Goal: Task Accomplishment & Management: Manage account settings

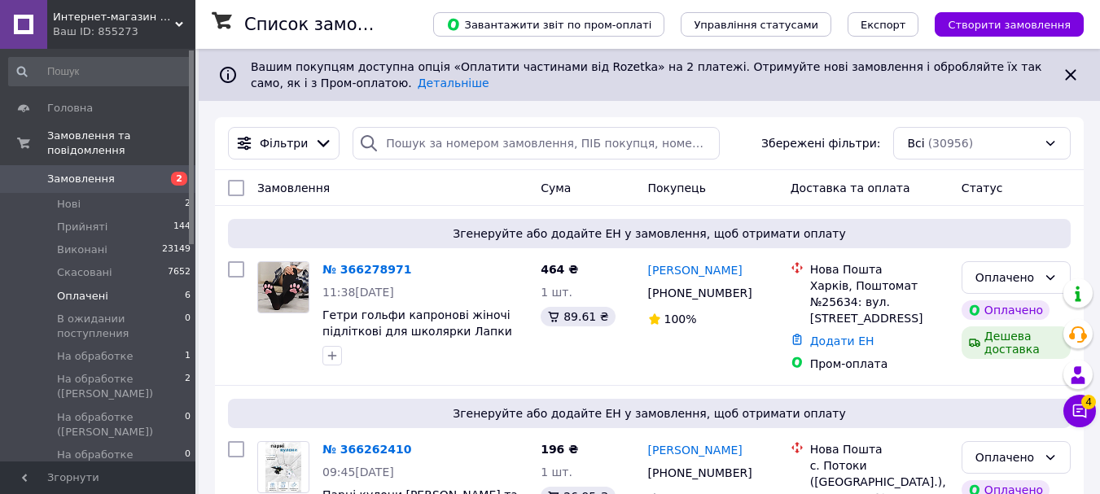
click at [72, 289] on span "Оплачені" at bounding box center [82, 296] width 51 height 15
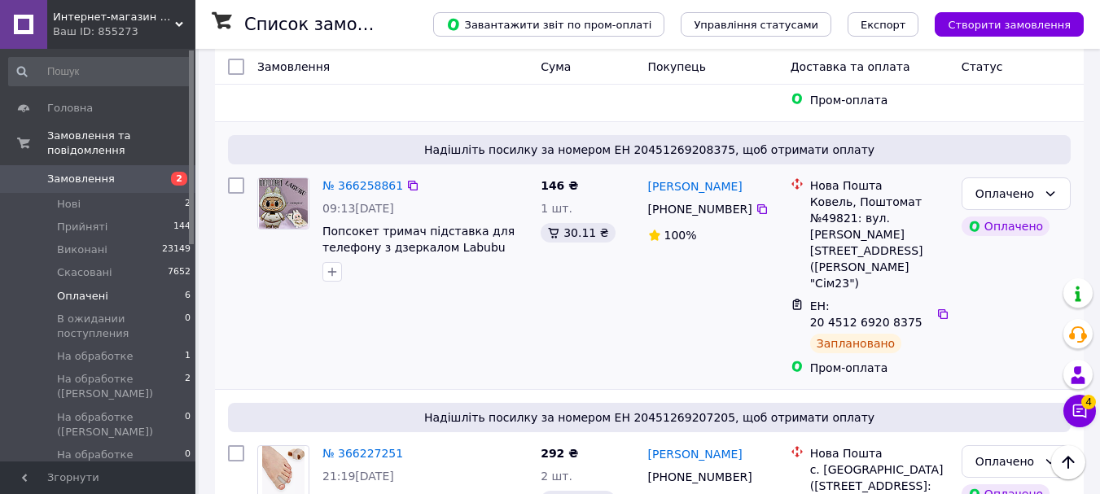
scroll to position [538, 0]
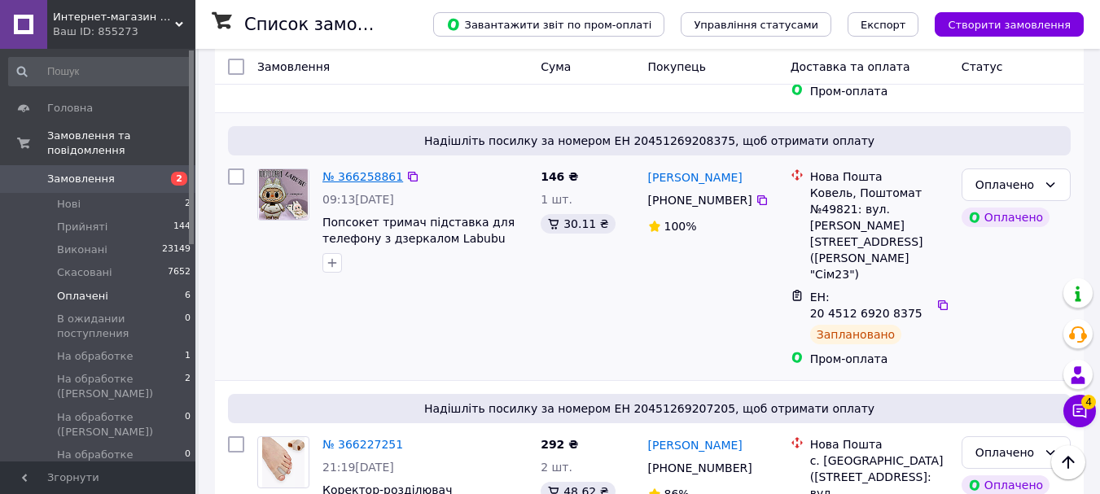
click at [351, 170] on link "№ 366258861" at bounding box center [363, 176] width 81 height 13
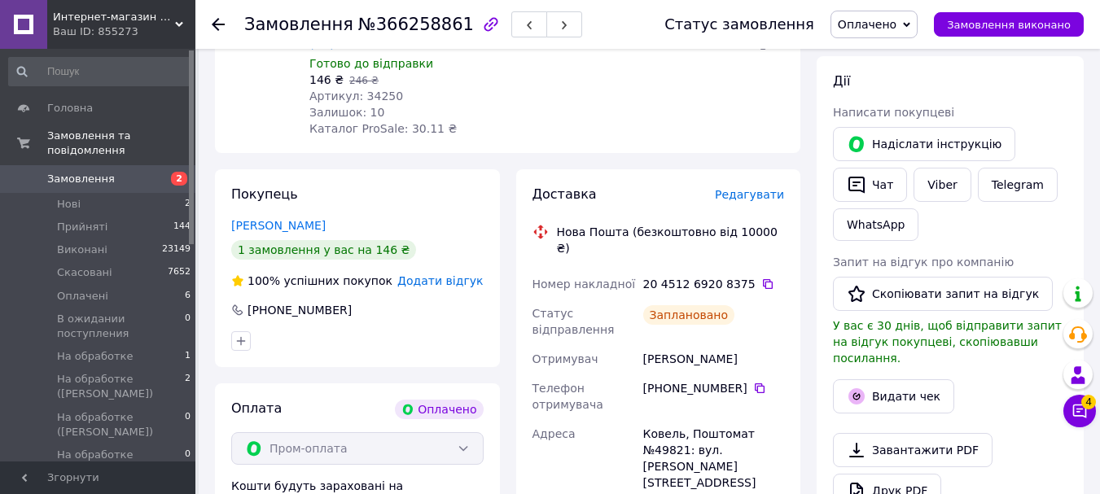
scroll to position [733, 0]
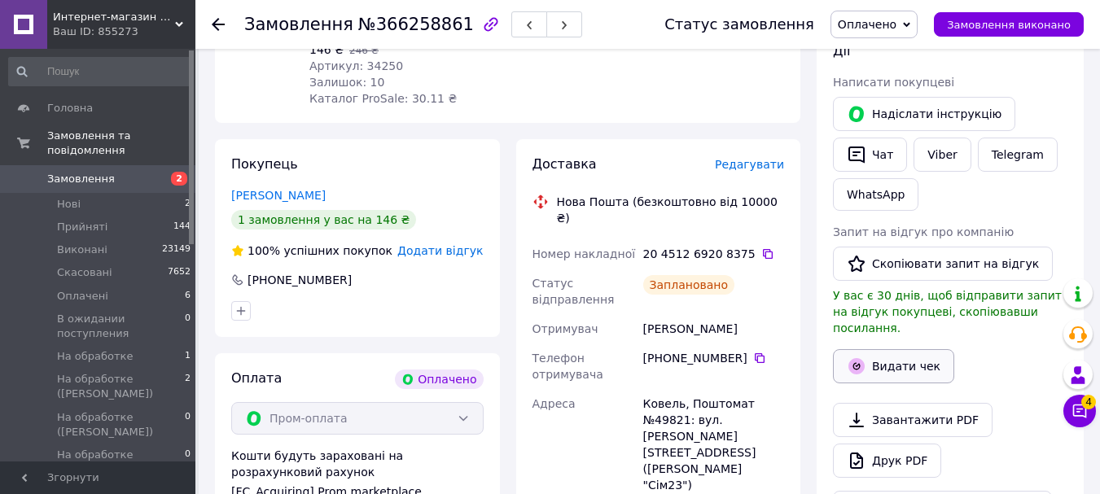
click at [915, 349] on button "Видати чек" at bounding box center [893, 366] width 121 height 34
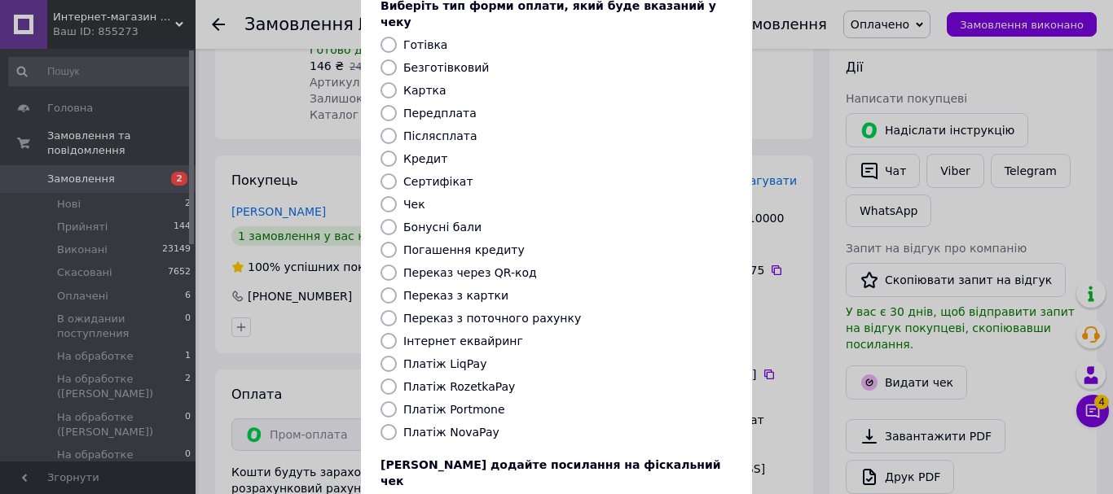
scroll to position [205, 0]
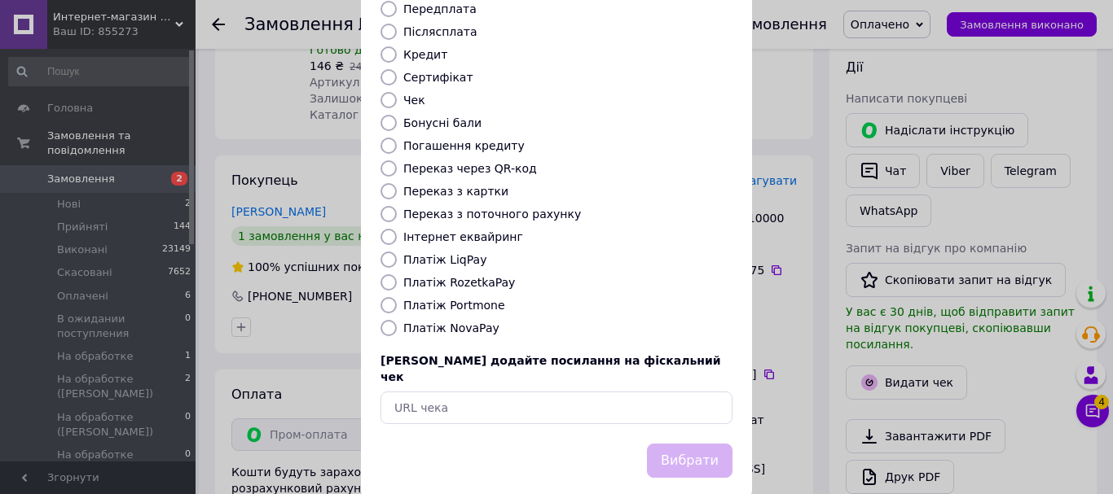
click at [456, 276] on label "Платіж RozetkaPay" at bounding box center [459, 282] width 112 height 13
click at [397, 274] on input "Платіж RozetkaPay" at bounding box center [388, 282] width 16 height 16
radio input "true"
click at [701, 444] on button "Вибрати" at bounding box center [690, 461] width 86 height 35
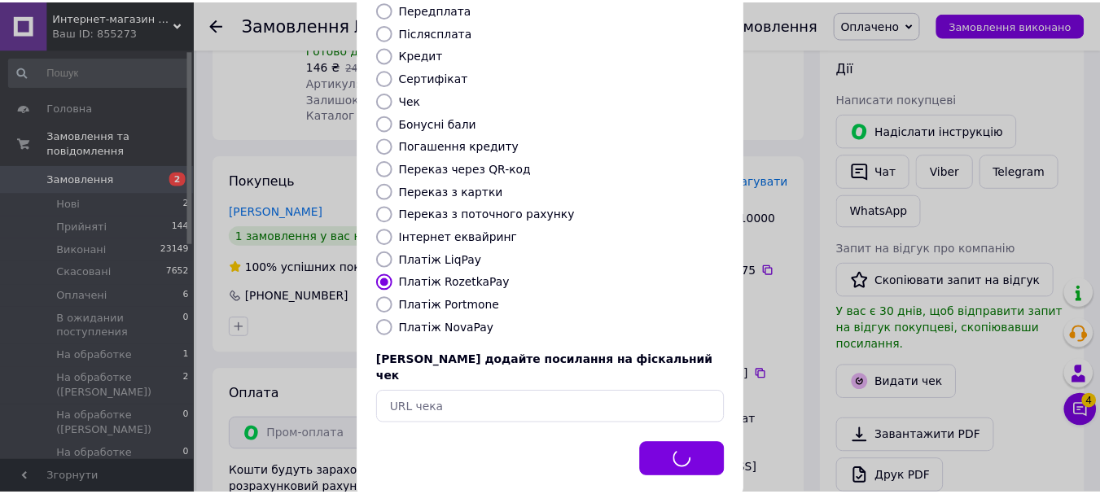
scroll to position [733, 0]
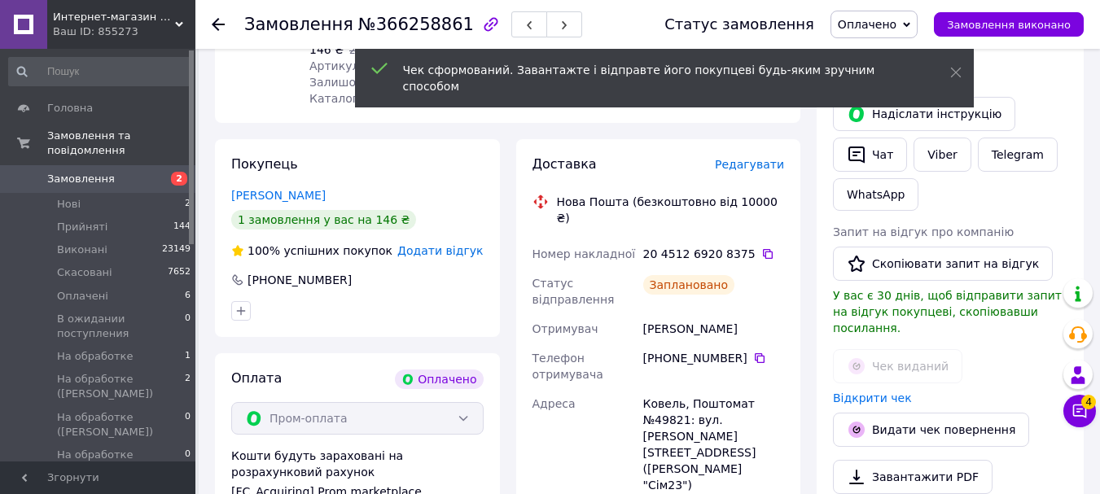
click at [897, 19] on span "Оплачено" at bounding box center [867, 24] width 59 height 13
click at [1057, 74] on div "Написати покупцеві" at bounding box center [950, 82] width 235 height 16
click at [883, 18] on span "Оплачено" at bounding box center [867, 24] width 59 height 13
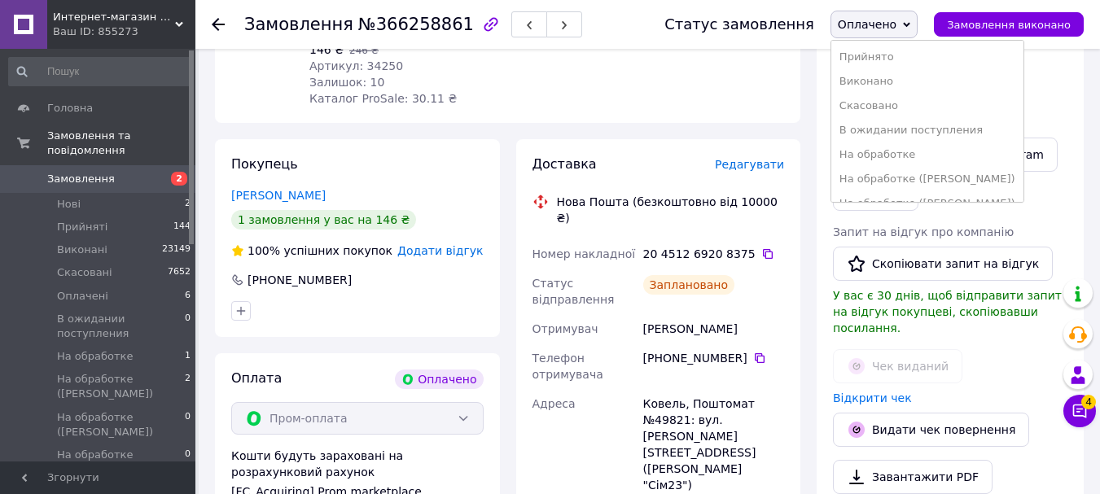
click at [885, 53] on li "Прийнято" at bounding box center [928, 57] width 192 height 24
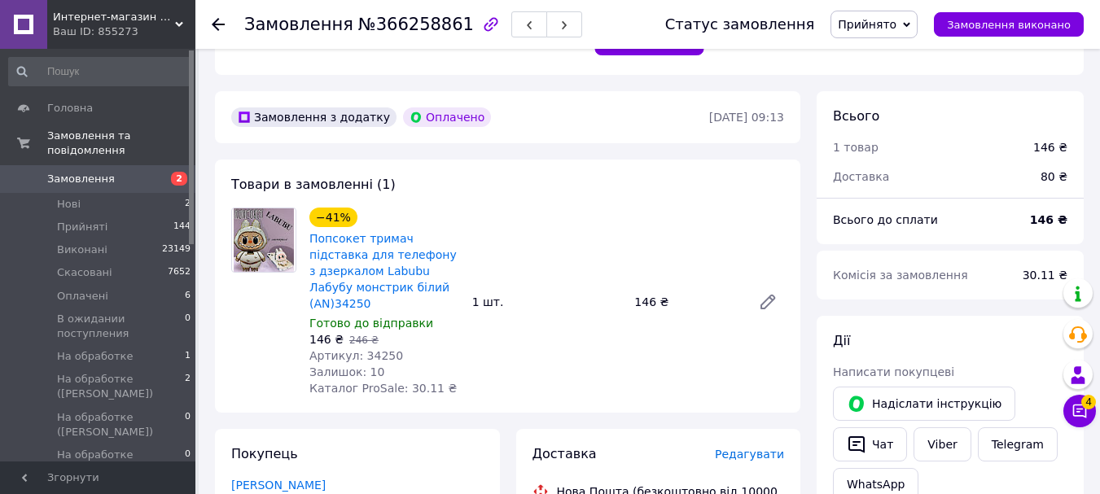
scroll to position [407, 0]
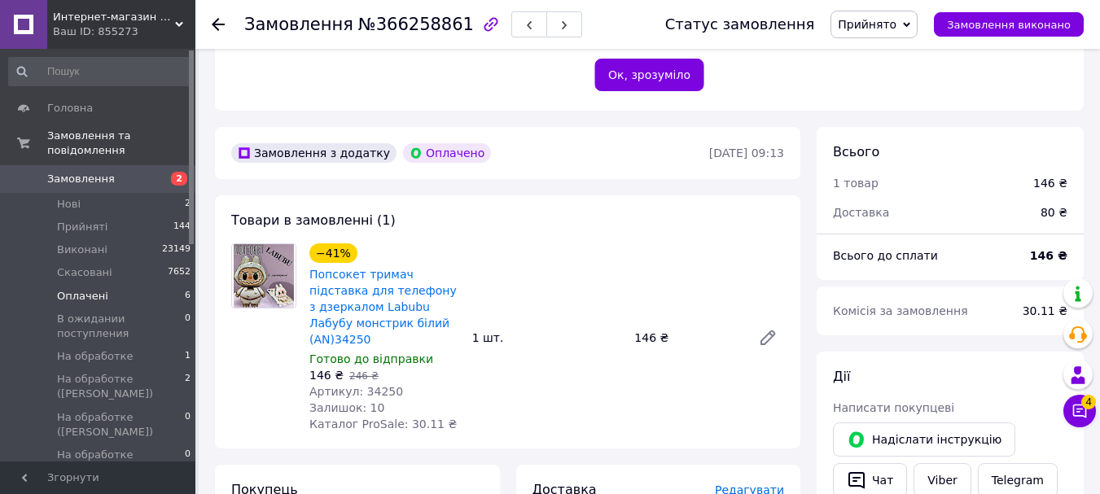
click at [75, 289] on span "Оплачені" at bounding box center [82, 296] width 51 height 15
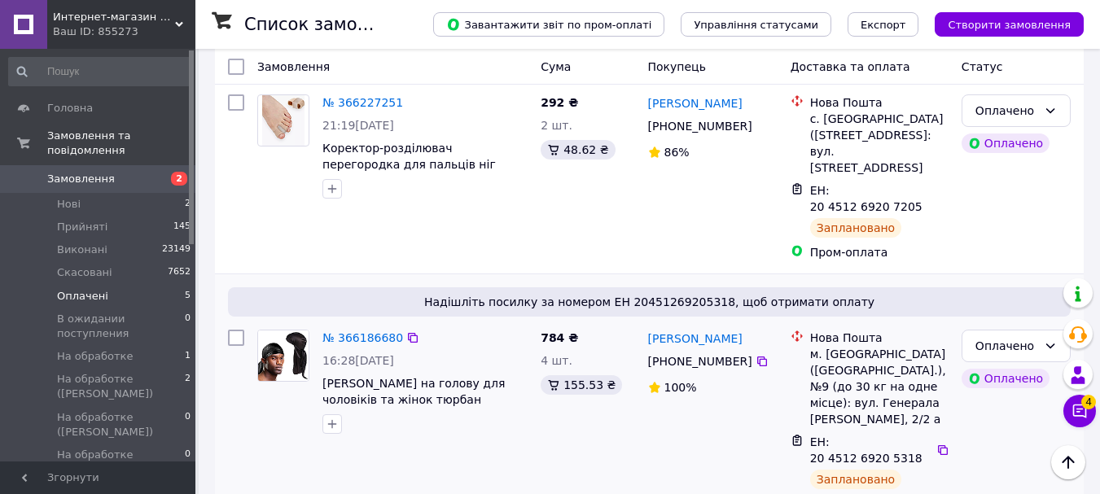
scroll to position [570, 0]
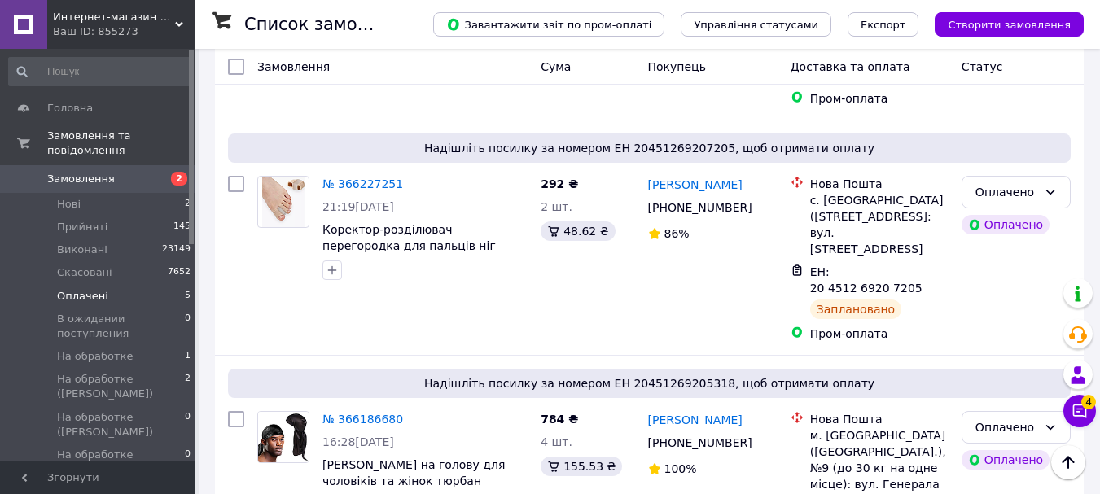
click at [68, 289] on span "Оплачені" at bounding box center [82, 296] width 51 height 15
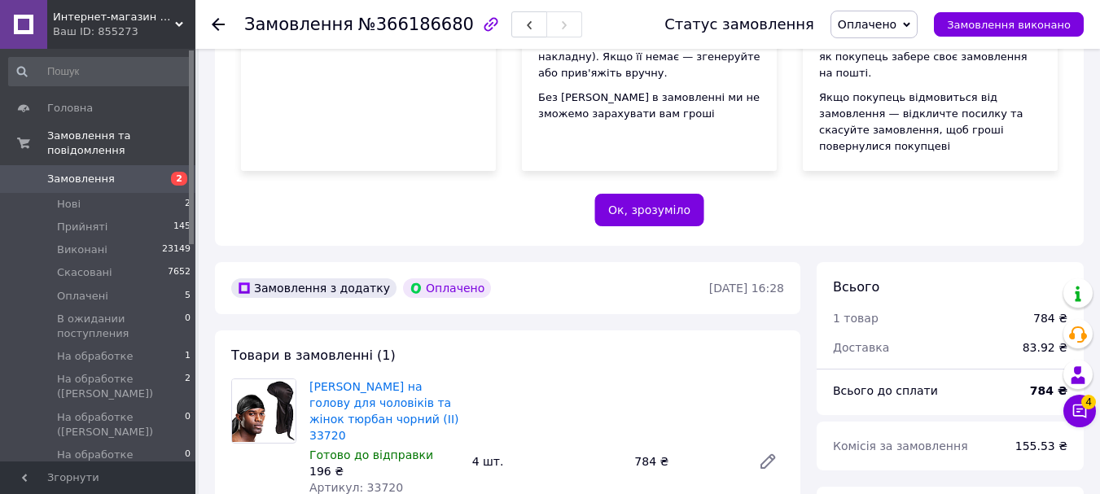
scroll to position [407, 0]
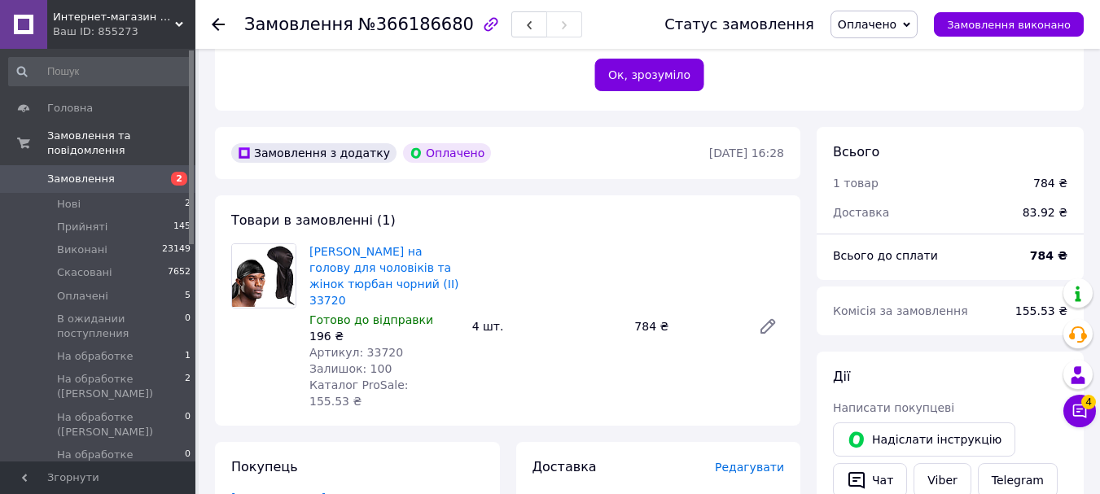
click at [913, 16] on span "Оплачено" at bounding box center [874, 25] width 87 height 28
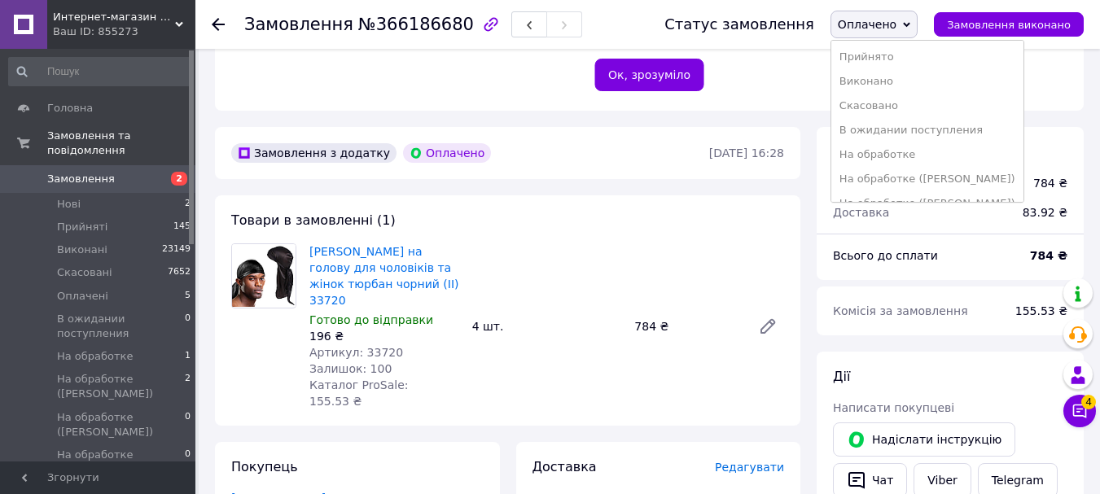
drag, startPoint x: 884, startPoint y: 59, endPoint x: 898, endPoint y: 269, distance: 209.8
click at [884, 72] on ul "Прийнято Виконано Скасовано В ожидании поступления На обработке На обработке (А…" at bounding box center [928, 121] width 194 height 163
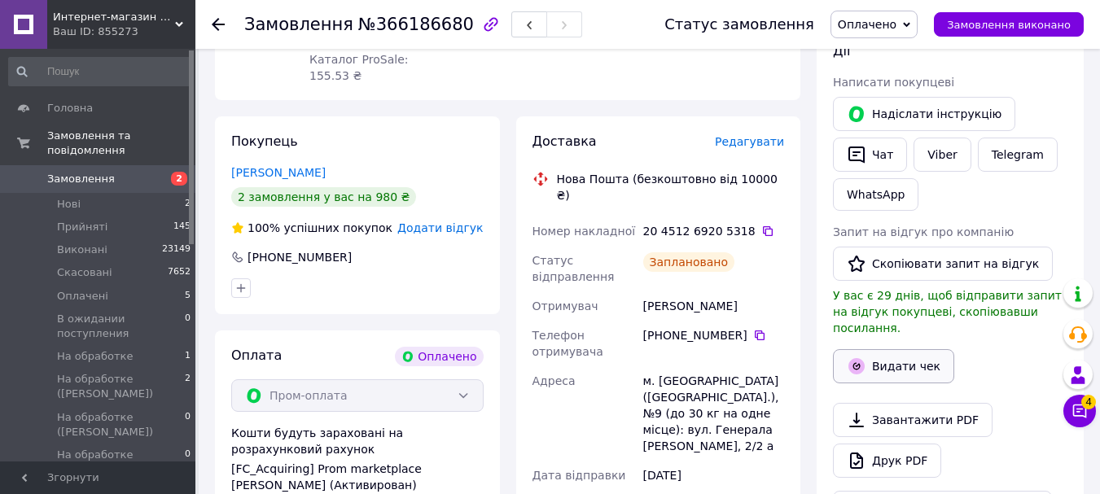
click at [884, 349] on button "Видати чек" at bounding box center [893, 366] width 121 height 34
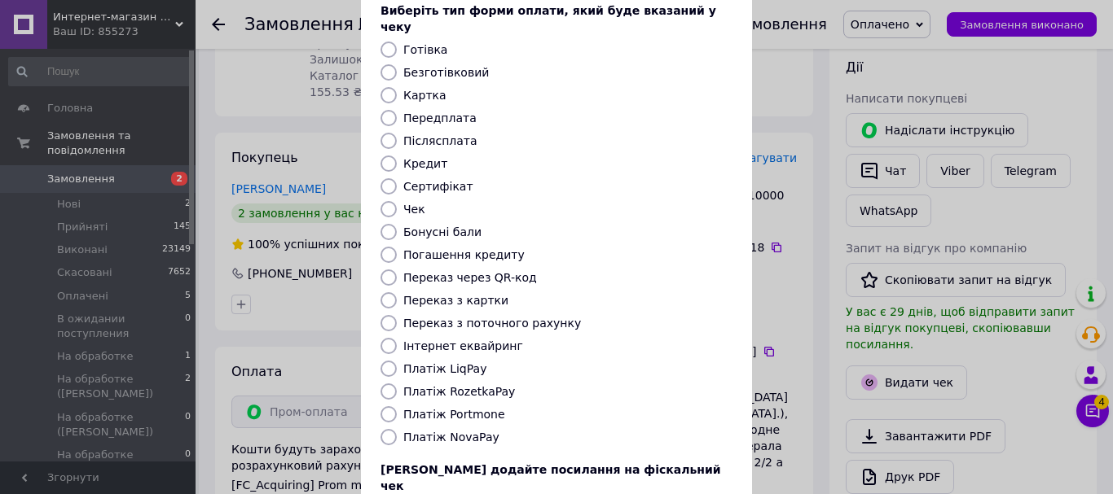
scroll to position [205, 0]
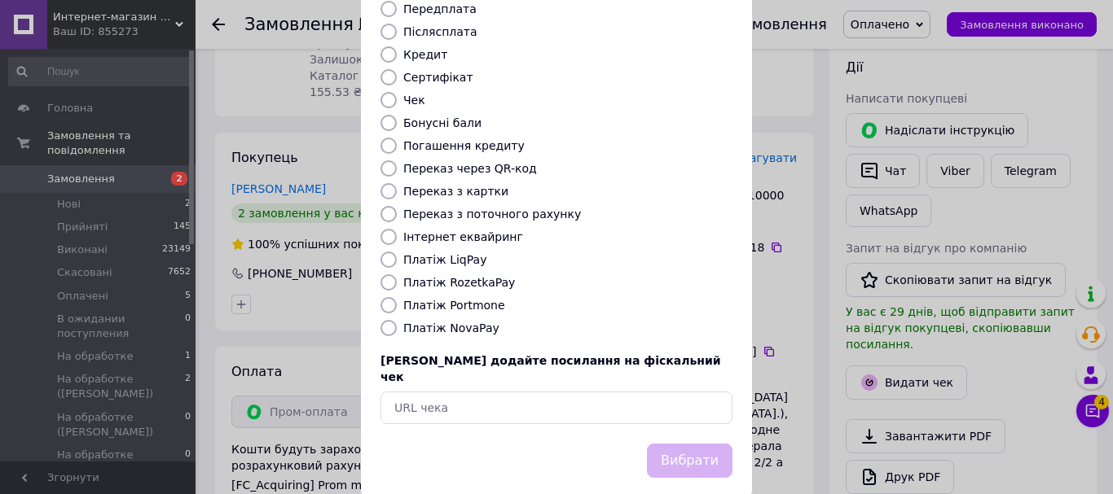
click at [469, 276] on label "Платіж RozetkaPay" at bounding box center [459, 282] width 112 height 13
click at [397, 274] on input "Платіж RozetkaPay" at bounding box center [388, 282] width 16 height 16
radio input "true"
click at [669, 444] on button "Вибрати" at bounding box center [690, 461] width 86 height 35
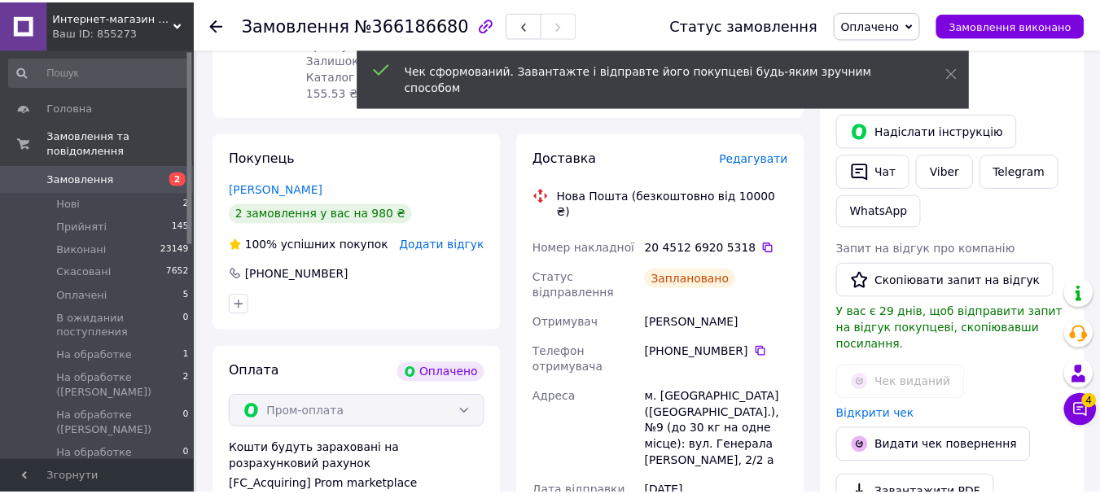
scroll to position [733, 0]
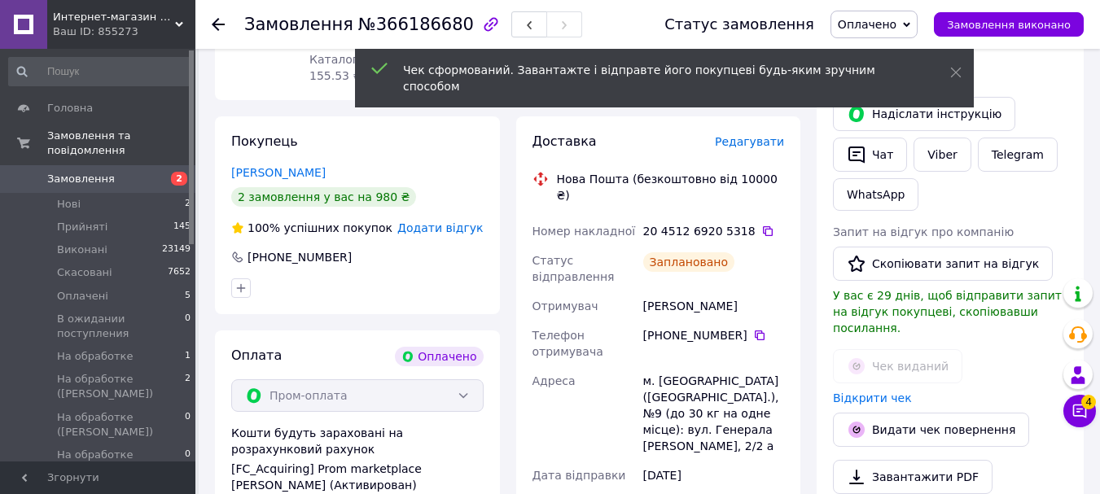
click at [896, 25] on span "Оплачено" at bounding box center [867, 24] width 59 height 13
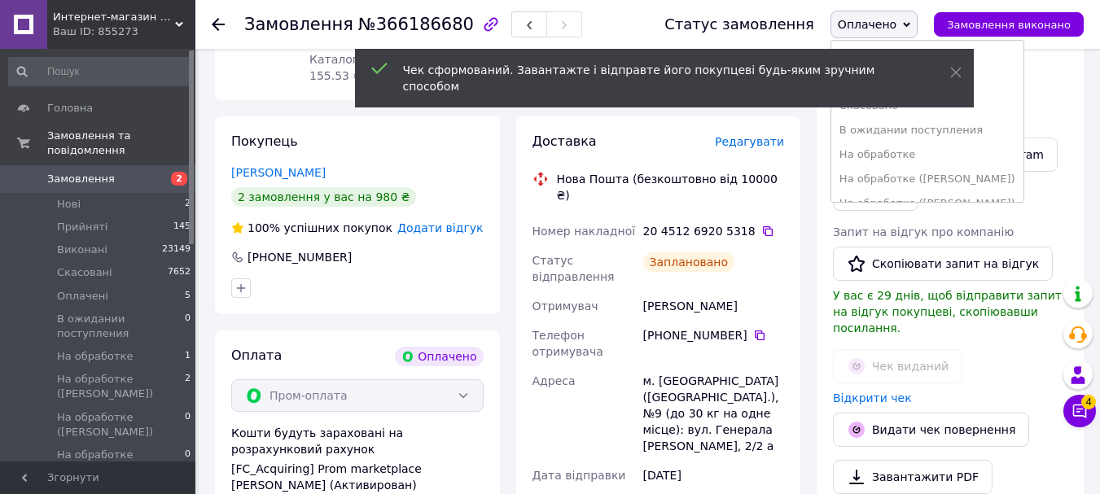
click at [1045, 74] on div "Написати покупцеві" at bounding box center [950, 82] width 235 height 16
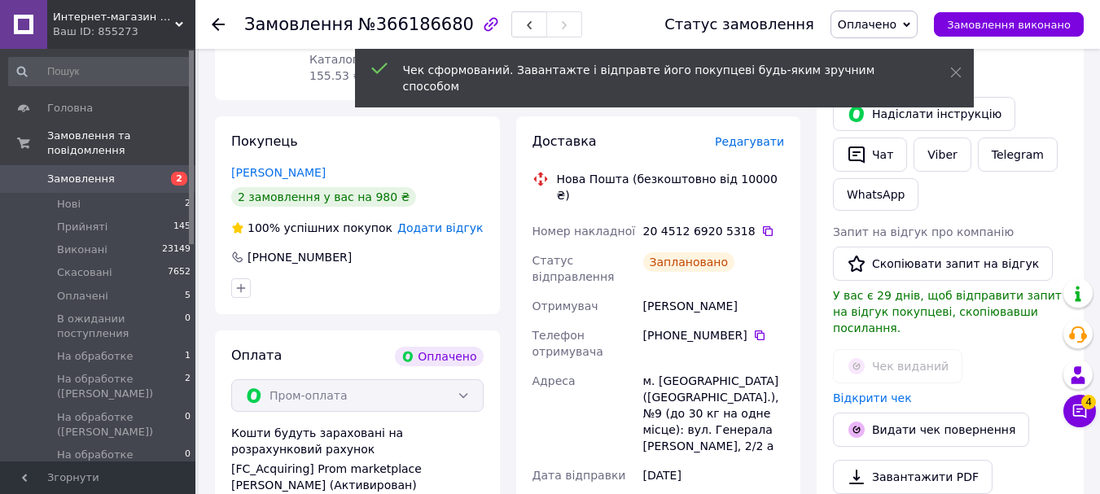
drag, startPoint x: 952, startPoint y: 24, endPoint x: 937, endPoint y: 28, distance: 15.8
click at [944, 26] on div "Статус замовлення Оплачено Прийнято Виконано Скасовано В ожидании поступления Н…" at bounding box center [866, 25] width 436 height 28
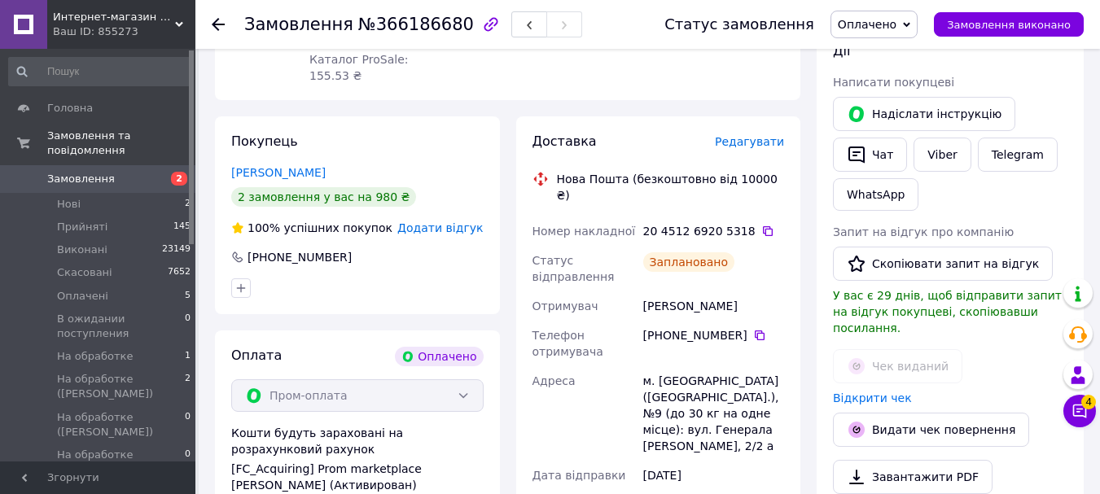
click at [895, 18] on span "Оплачено" at bounding box center [867, 24] width 59 height 13
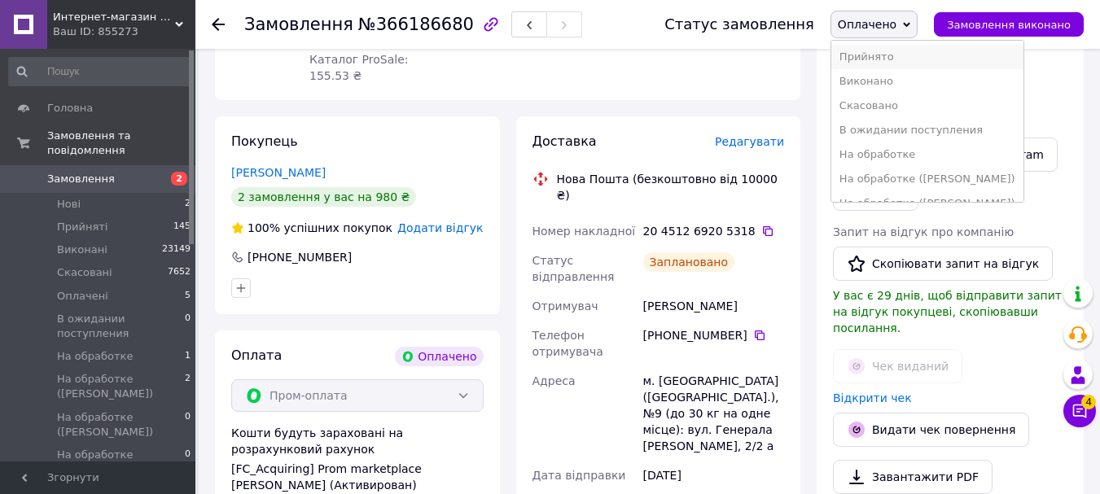
click at [902, 57] on li "Прийнято" at bounding box center [928, 57] width 192 height 24
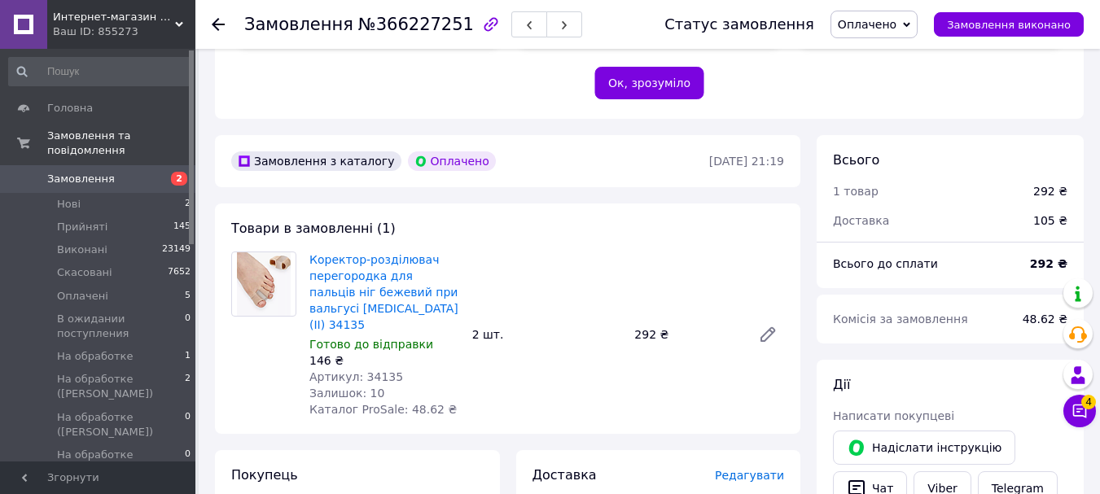
scroll to position [407, 0]
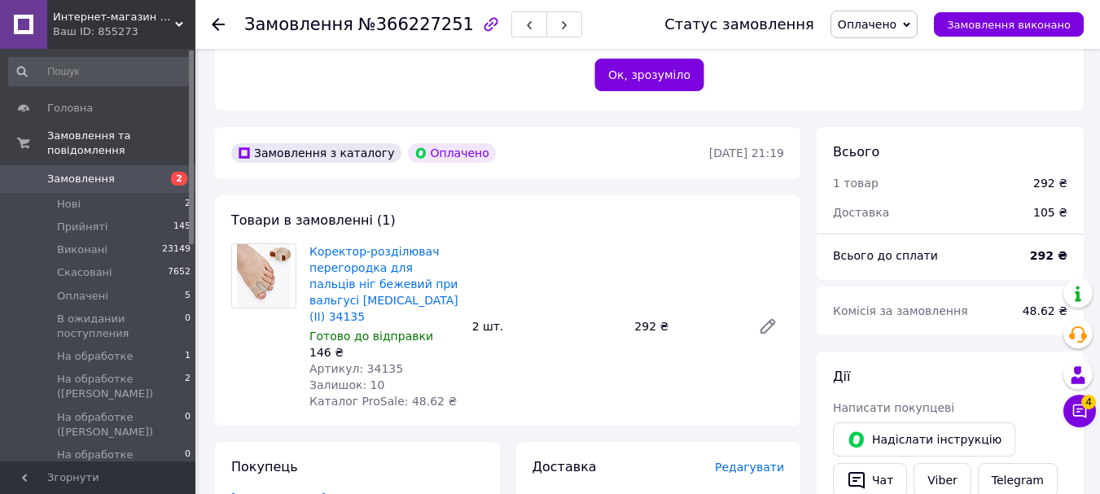
click at [881, 32] on span "Оплачено" at bounding box center [874, 25] width 87 height 28
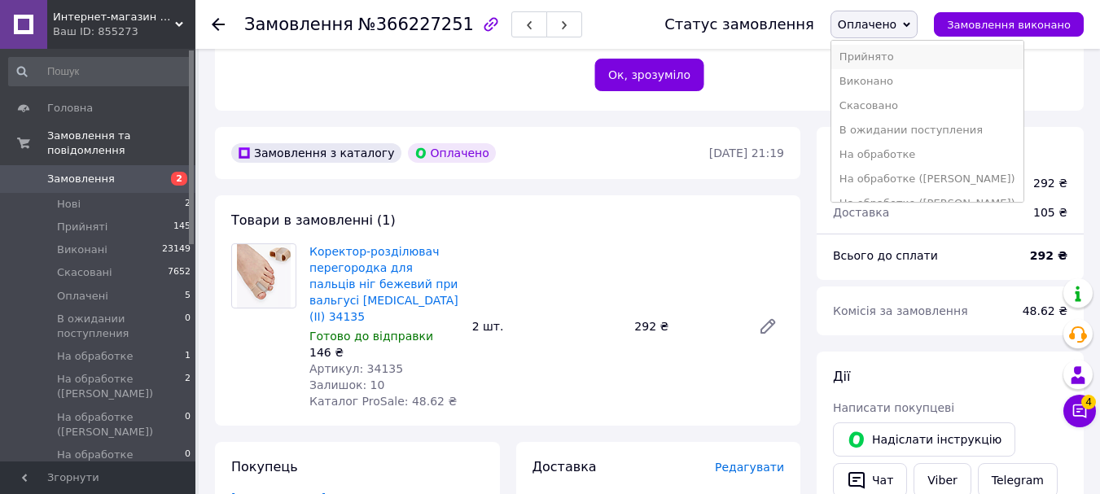
drag, startPoint x: 882, startPoint y: 57, endPoint x: 919, endPoint y: 254, distance: 200.5
click at [882, 62] on li "Прийнято" at bounding box center [928, 57] width 192 height 24
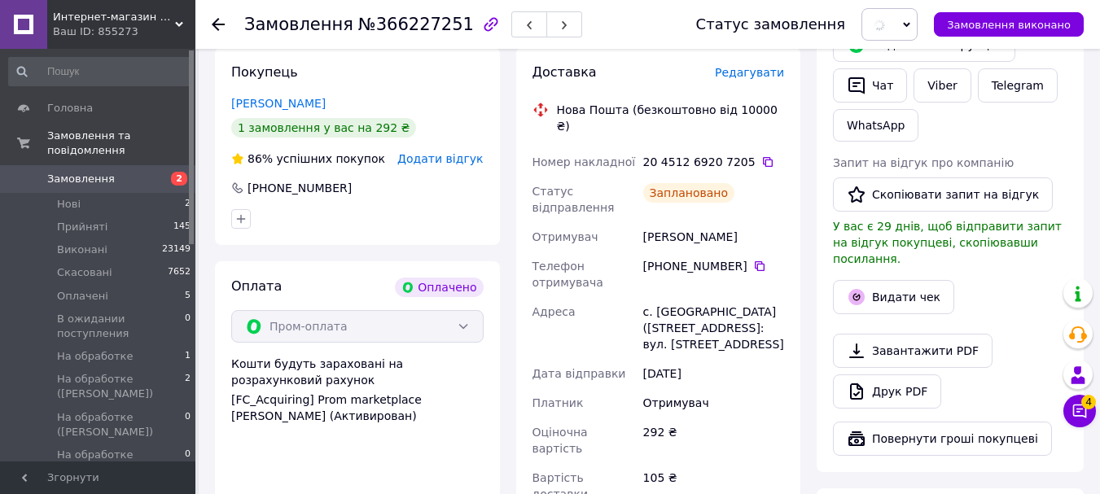
scroll to position [815, 0]
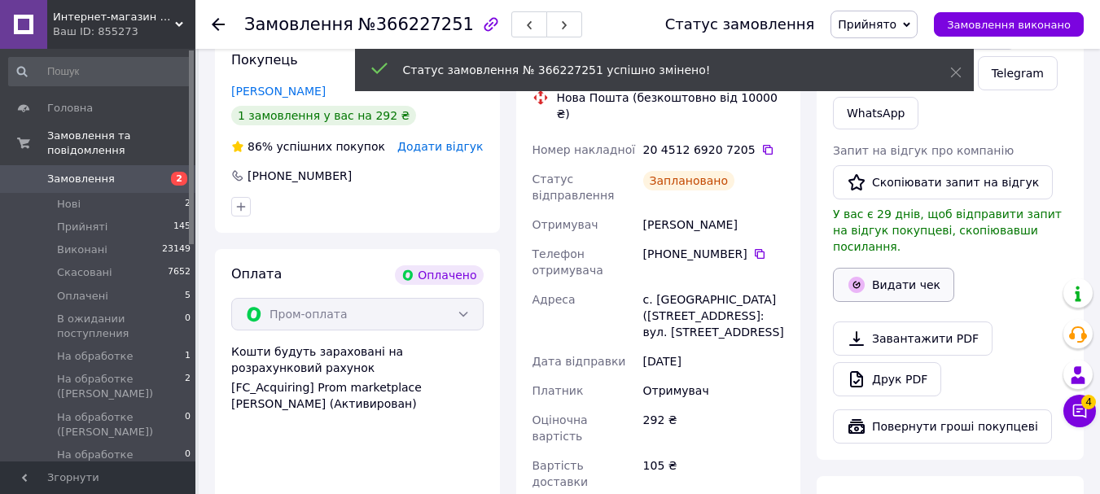
click at [920, 268] on button "Видати чек" at bounding box center [893, 285] width 121 height 34
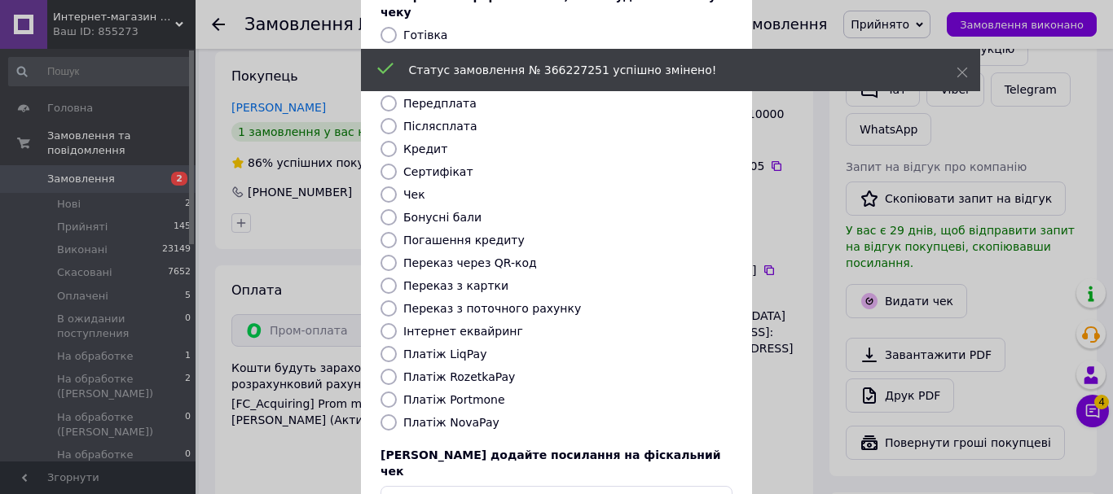
scroll to position [205, 0]
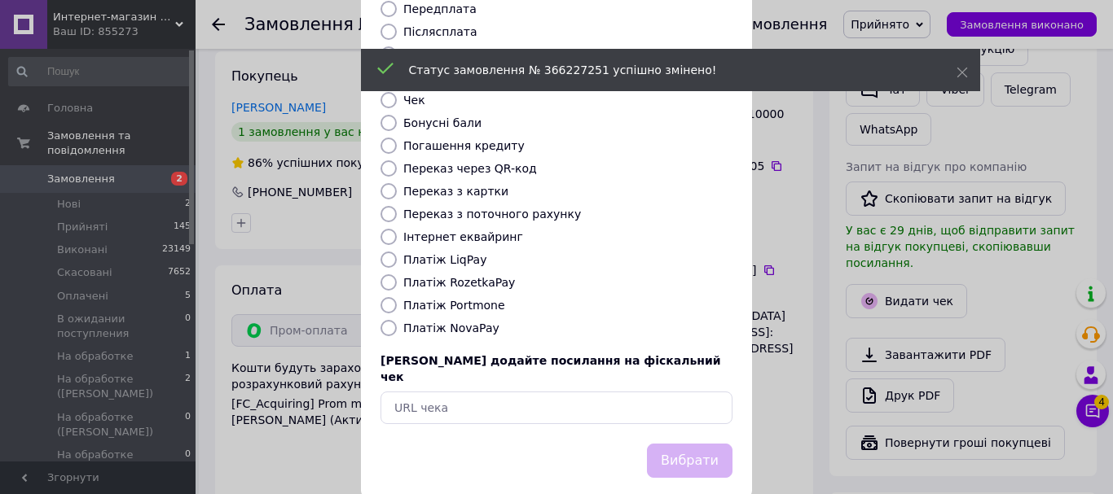
click at [459, 276] on label "Платіж RozetkaPay" at bounding box center [459, 282] width 112 height 13
click at [397, 274] on input "Платіж RozetkaPay" at bounding box center [388, 282] width 16 height 16
radio input "true"
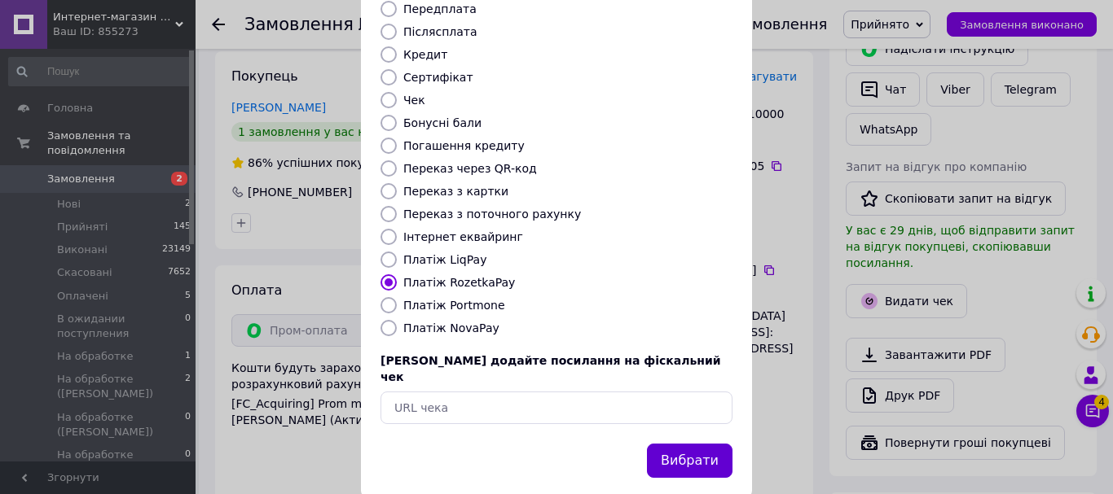
click at [696, 445] on button "Вибрати" at bounding box center [690, 461] width 86 height 35
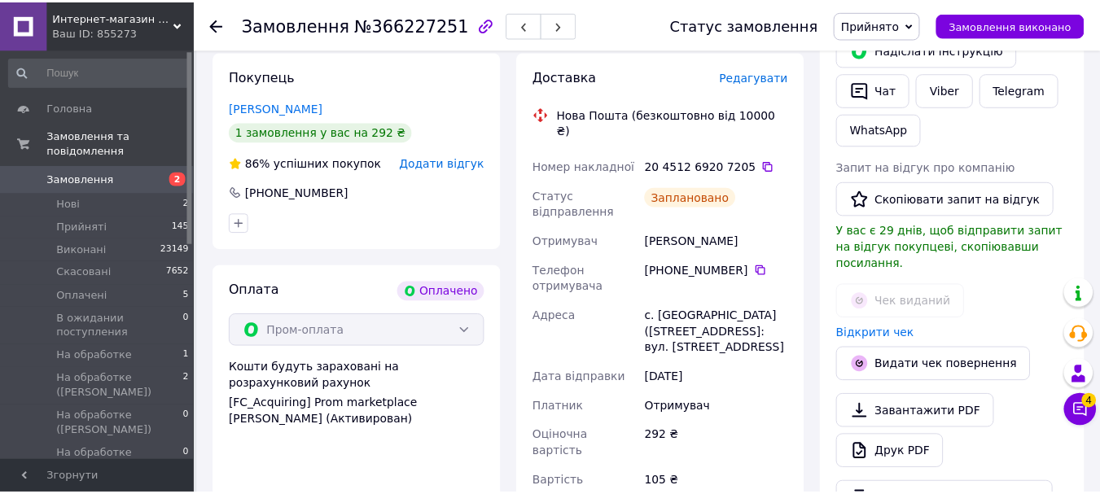
scroll to position [815, 0]
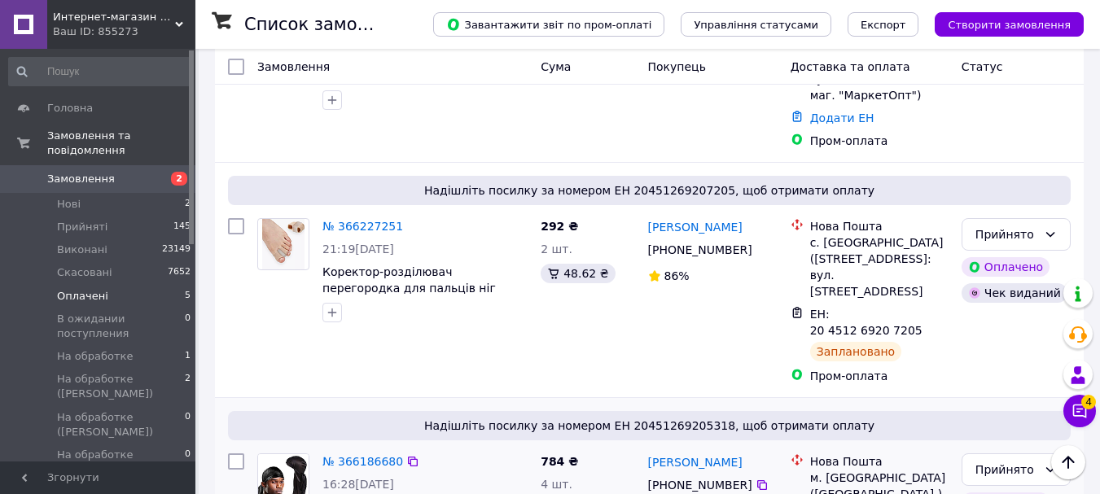
scroll to position [570, 0]
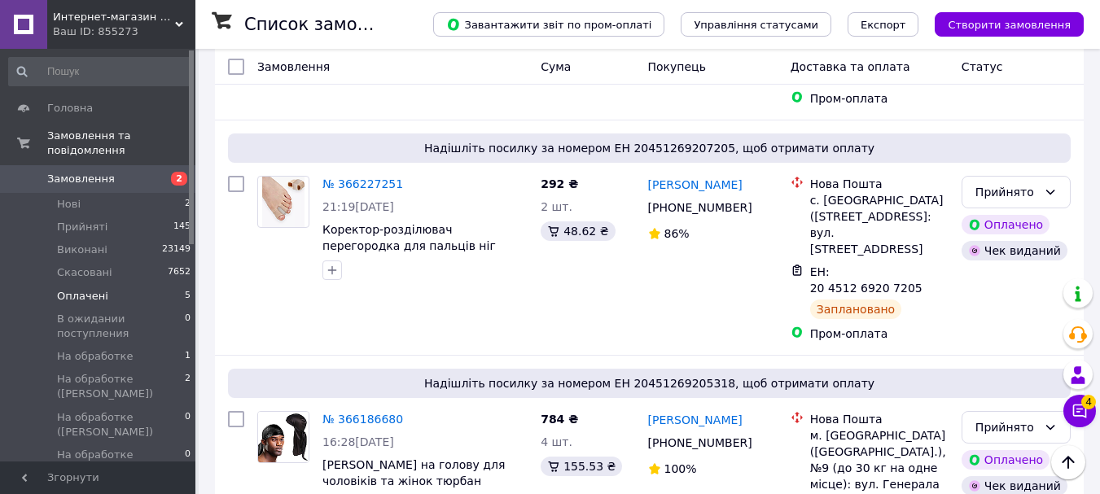
click at [84, 289] on span "Оплачені" at bounding box center [82, 296] width 51 height 15
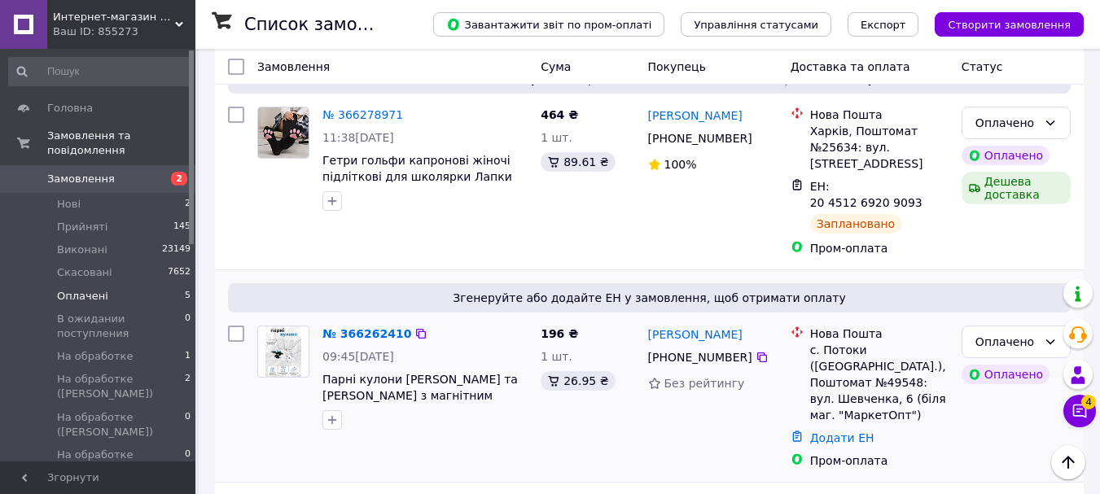
scroll to position [179, 0]
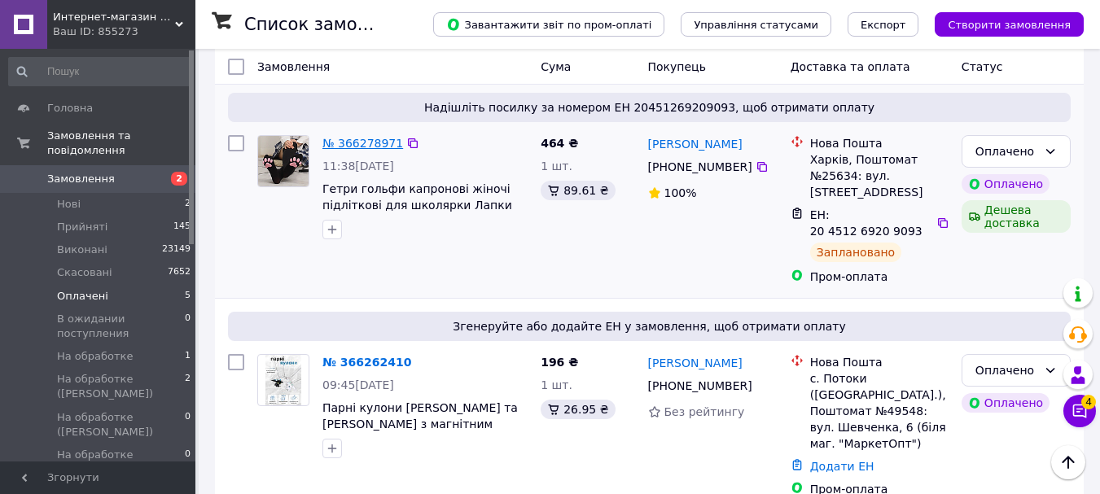
click at [363, 143] on link "№ 366278971" at bounding box center [363, 143] width 81 height 13
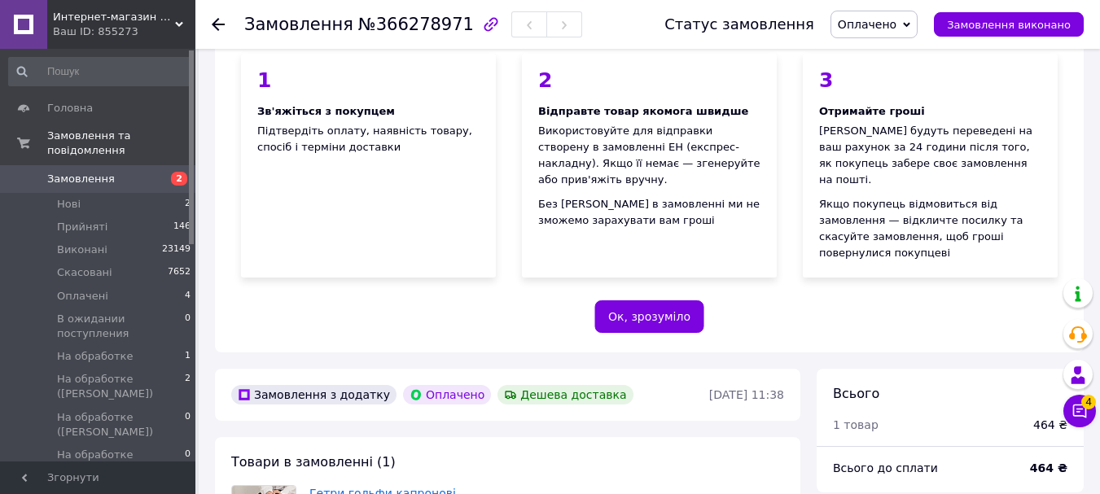
scroll to position [489, 0]
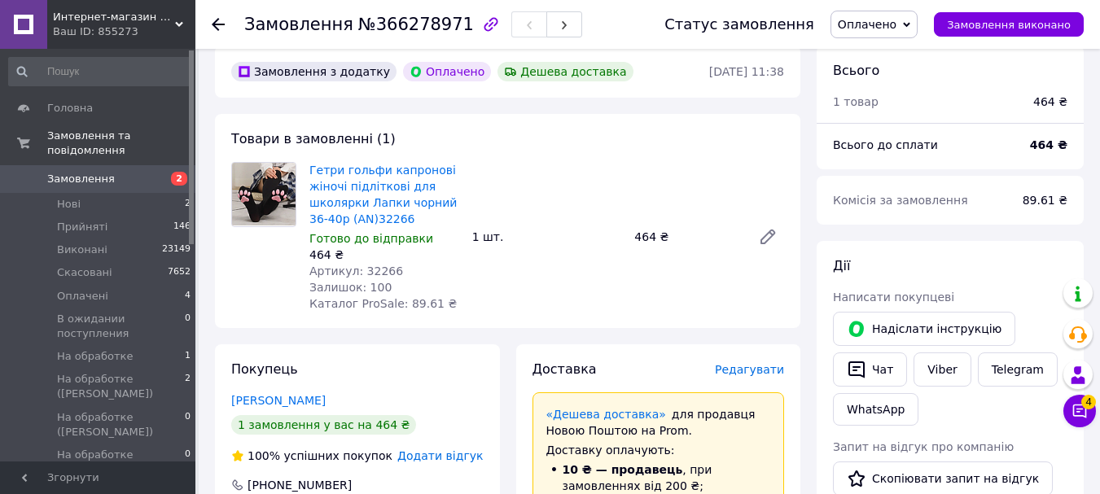
click at [895, 24] on span "Оплачено" at bounding box center [867, 24] width 59 height 13
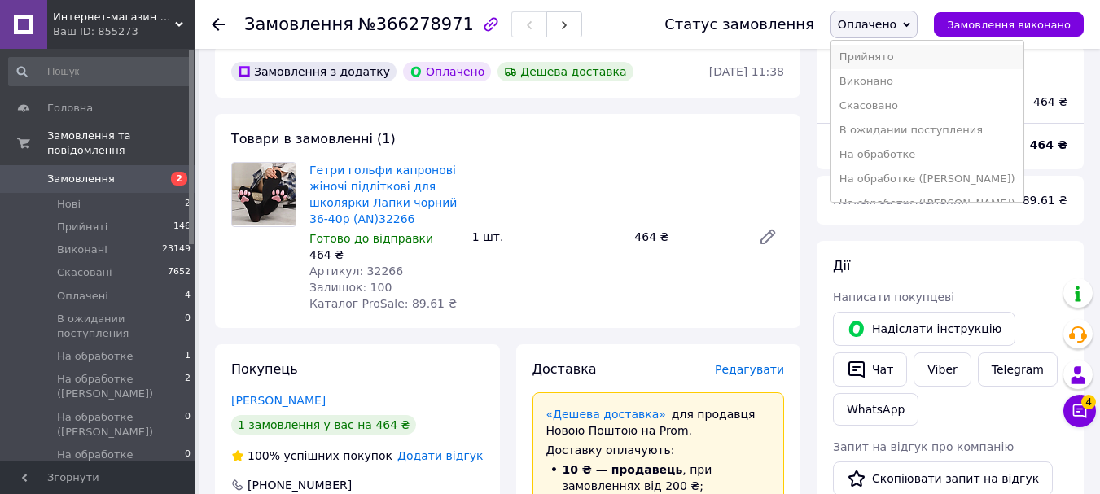
drag, startPoint x: 895, startPoint y: 57, endPoint x: 889, endPoint y: 156, distance: 99.5
click at [895, 60] on li "Прийнято" at bounding box center [928, 57] width 192 height 24
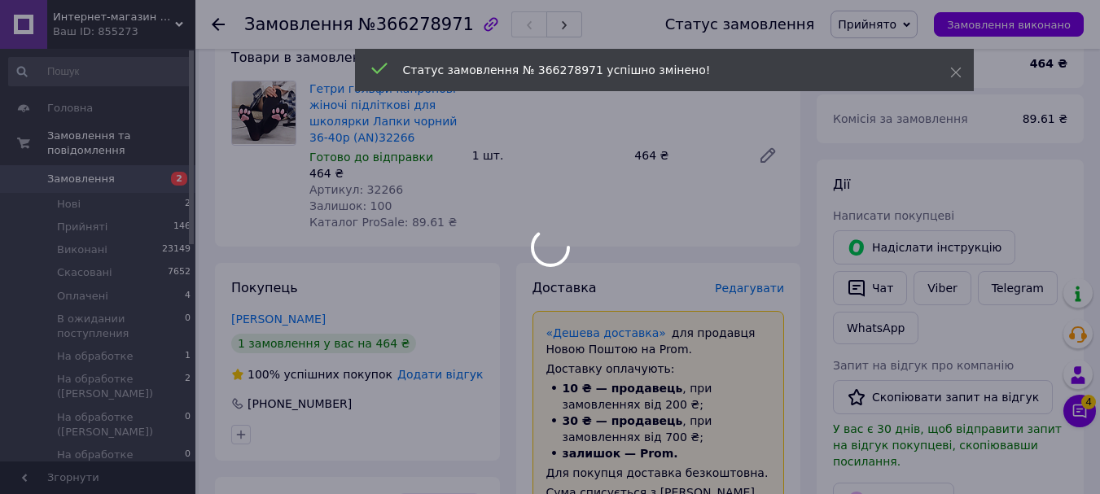
scroll to position [733, 0]
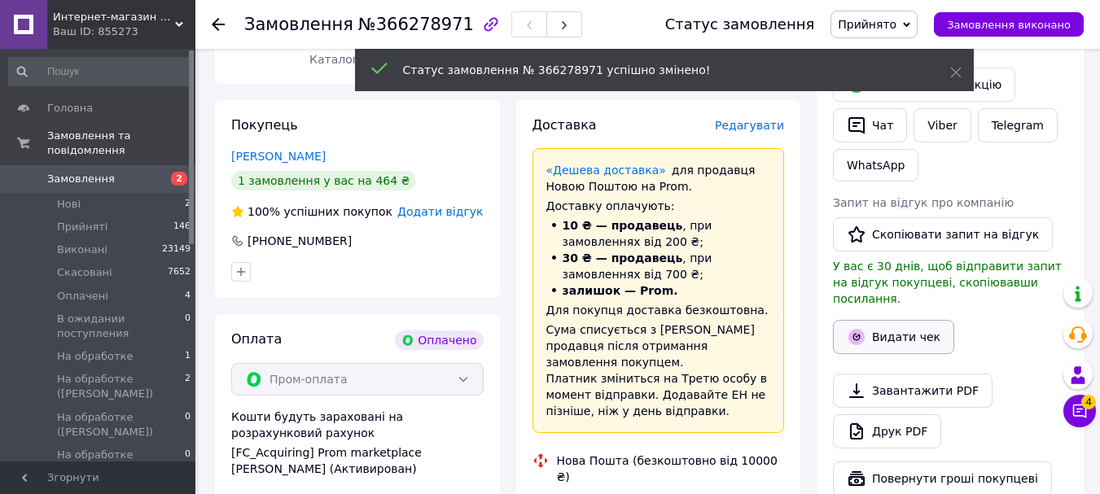
click at [916, 320] on button "Видати чек" at bounding box center [893, 337] width 121 height 34
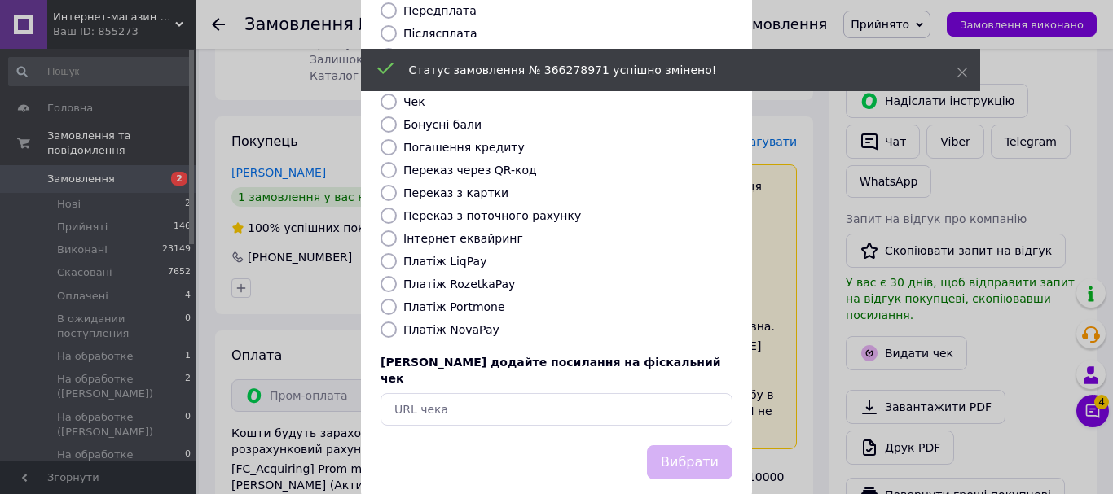
scroll to position [205, 0]
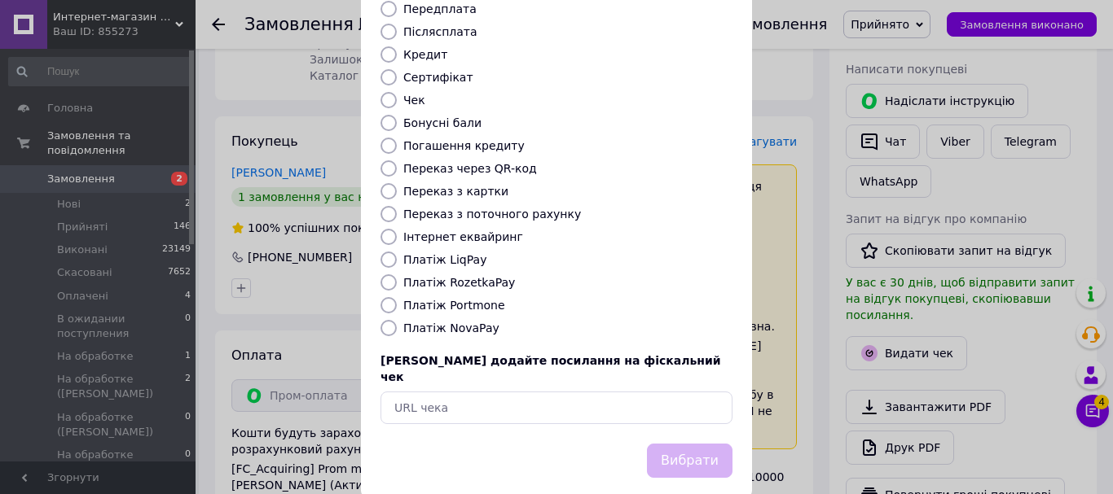
click at [485, 276] on label "Платіж RozetkaPay" at bounding box center [459, 282] width 112 height 13
click at [397, 274] on input "Платіж RozetkaPay" at bounding box center [388, 282] width 16 height 16
radio input "true"
click at [706, 444] on button "Вибрати" at bounding box center [690, 461] width 86 height 35
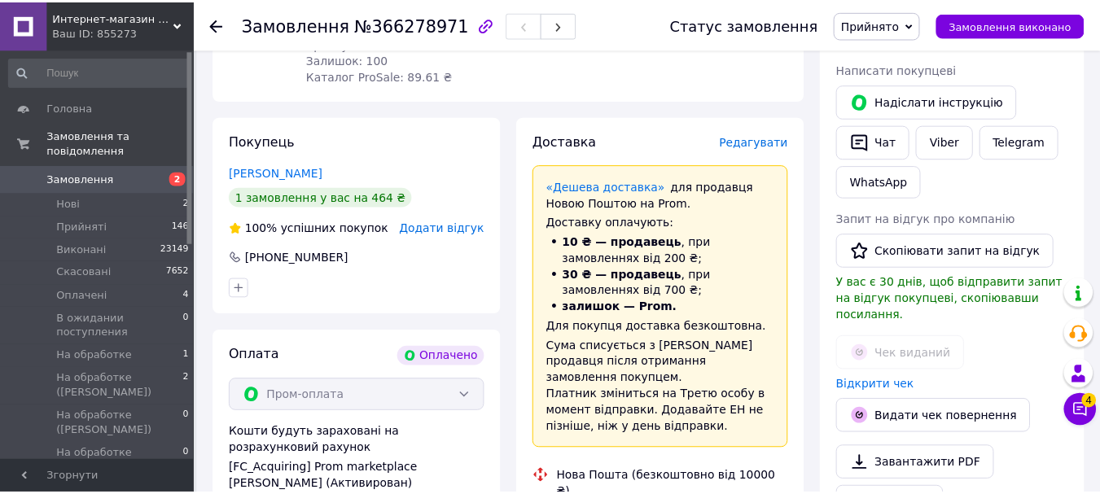
scroll to position [733, 0]
